Goal: Task Accomplishment & Management: Complete application form

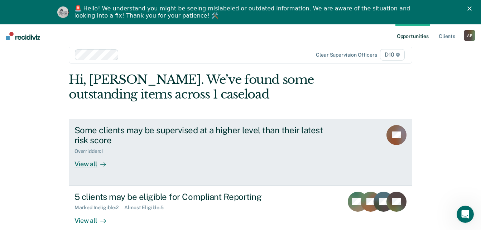
scroll to position [25, 0]
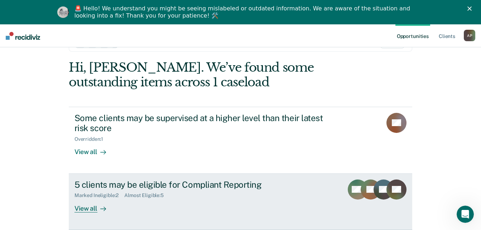
click at [90, 209] on div "View all" at bounding box center [95, 205] width 40 height 14
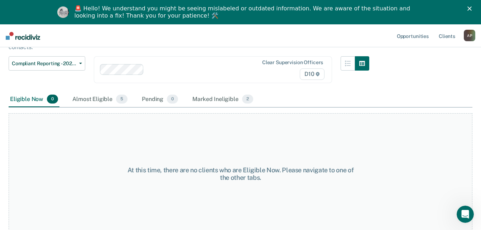
scroll to position [62, 0]
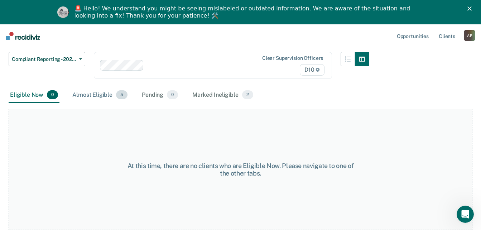
click at [91, 95] on div "Almost Eligible 5" at bounding box center [100, 95] width 58 height 16
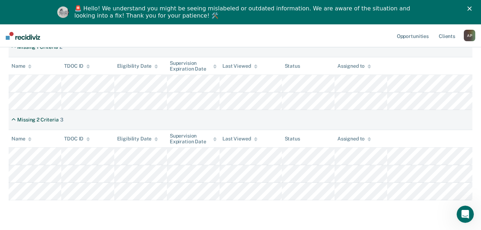
scroll to position [133, 0]
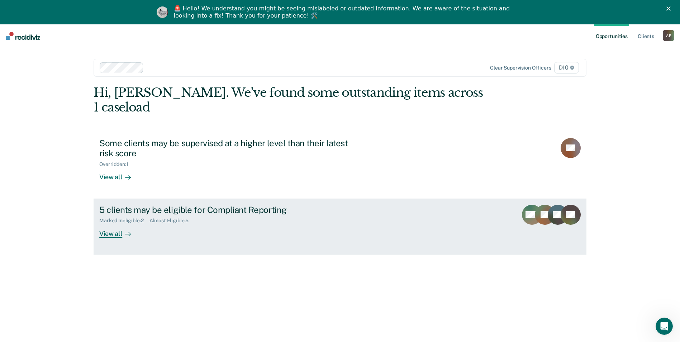
click at [122, 229] on div at bounding box center [126, 233] width 9 height 8
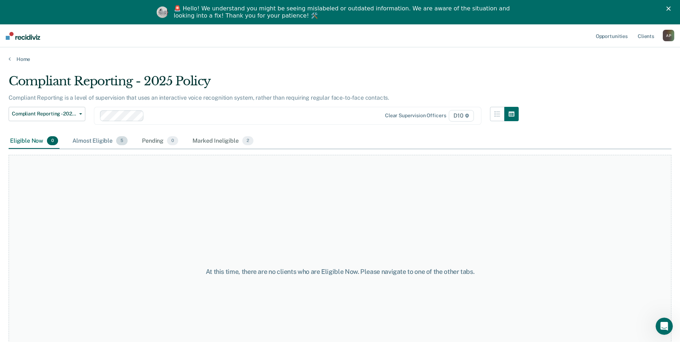
click at [92, 139] on div "Almost Eligible 5" at bounding box center [100, 141] width 58 height 16
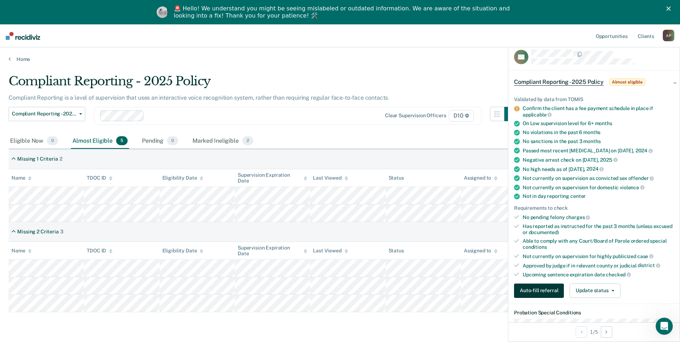
click at [535, 288] on button "Auto-fill referral" at bounding box center [539, 290] width 50 height 14
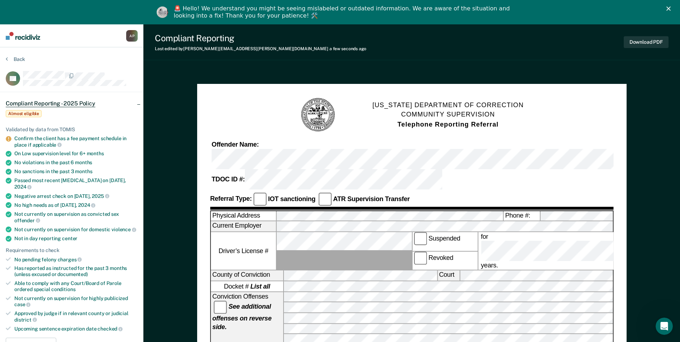
click at [23, 38] on img at bounding box center [23, 36] width 34 height 8
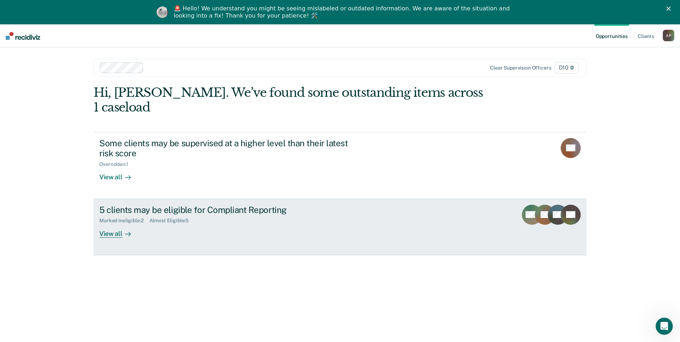
click at [186, 205] on div "5 clients may be eligible for Compliant Reporting" at bounding box center [225, 210] width 252 height 10
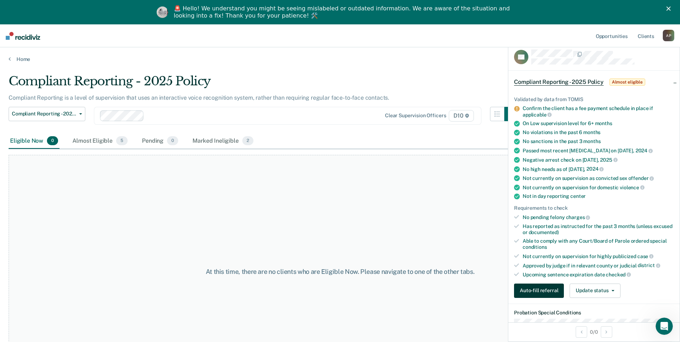
click at [536, 288] on button "Auto-fill referral" at bounding box center [539, 290] width 50 height 14
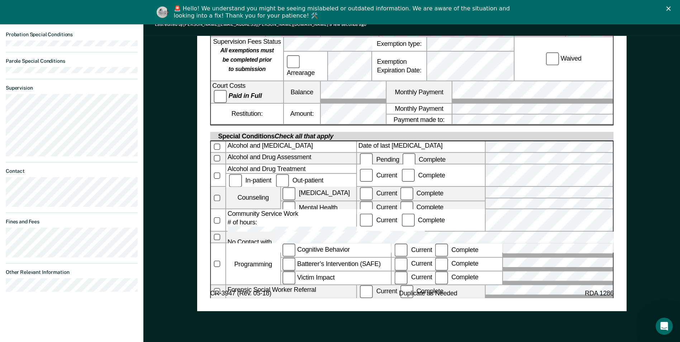
scroll to position [321, 0]
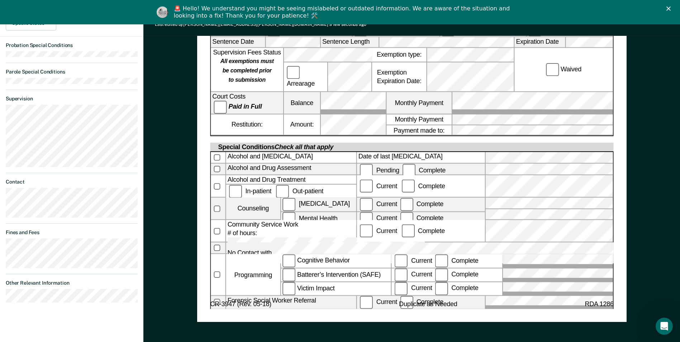
click at [599, 241] on form "TENNESSEE DEPARTMENT OF CORRECTION COMMUNITY SUPERVISION Telephone Reporting Re…" at bounding box center [411, 63] width 403 height 576
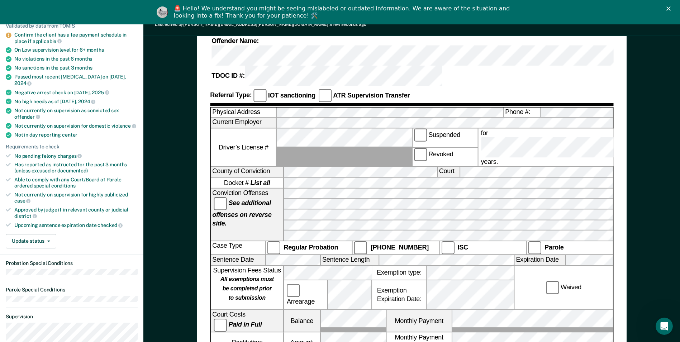
scroll to position [107, 0]
